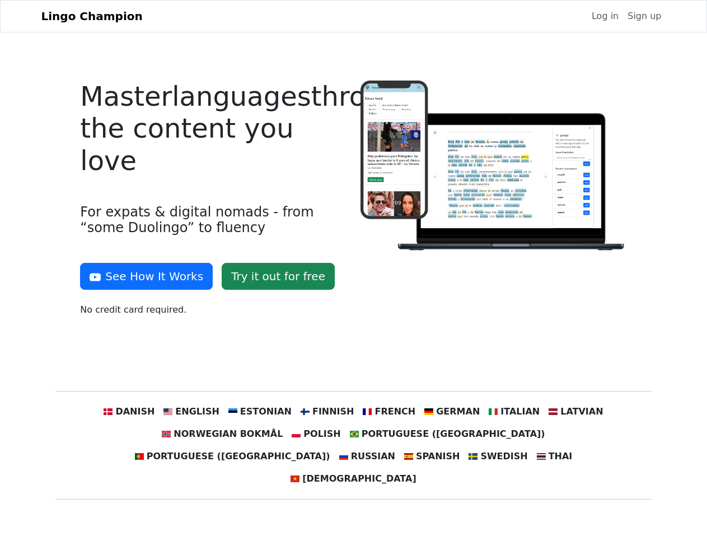
click at [354, 269] on div at bounding box center [494, 203] width 280 height 245
click at [142, 276] on button "See How It Works" at bounding box center [146, 276] width 133 height 27
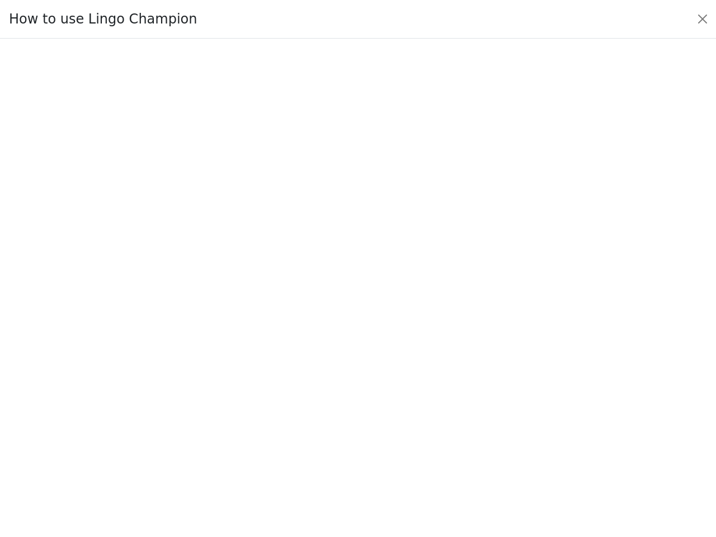
click at [148, 412] on div at bounding box center [358, 288] width 664 height 393
click at [205, 412] on div at bounding box center [358, 288] width 664 height 393
click at [267, 412] on div at bounding box center [358, 288] width 664 height 393
click at [328, 412] on div at bounding box center [358, 288] width 664 height 393
click at [384, 412] on div at bounding box center [358, 288] width 664 height 393
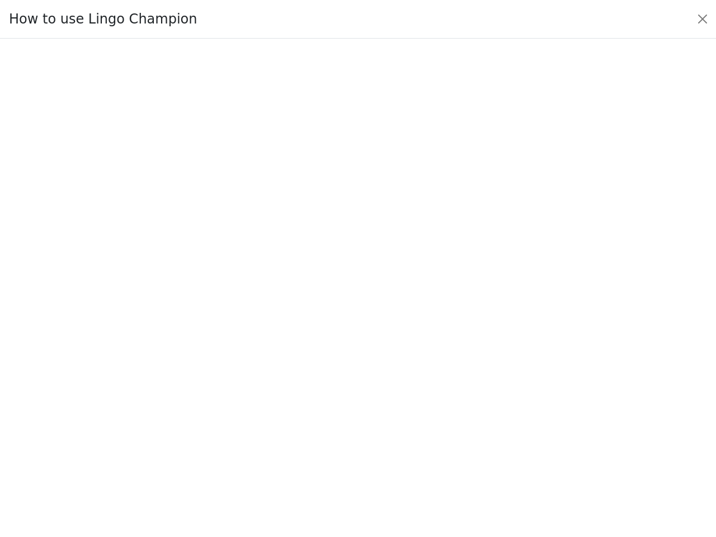
click at [442, 412] on div at bounding box center [358, 288] width 664 height 393
click at [499, 412] on div at bounding box center [358, 288] width 664 height 393
click at [556, 412] on div at bounding box center [358, 288] width 664 height 393
